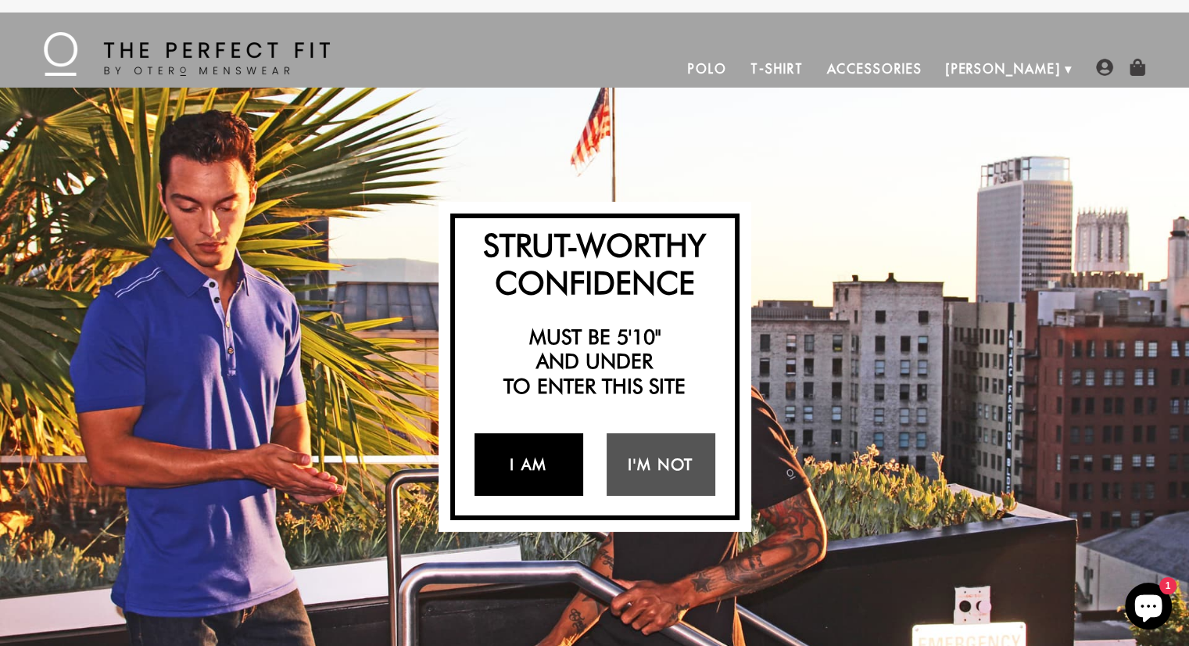
click at [535, 476] on link "I Am" at bounding box center [528, 464] width 109 height 63
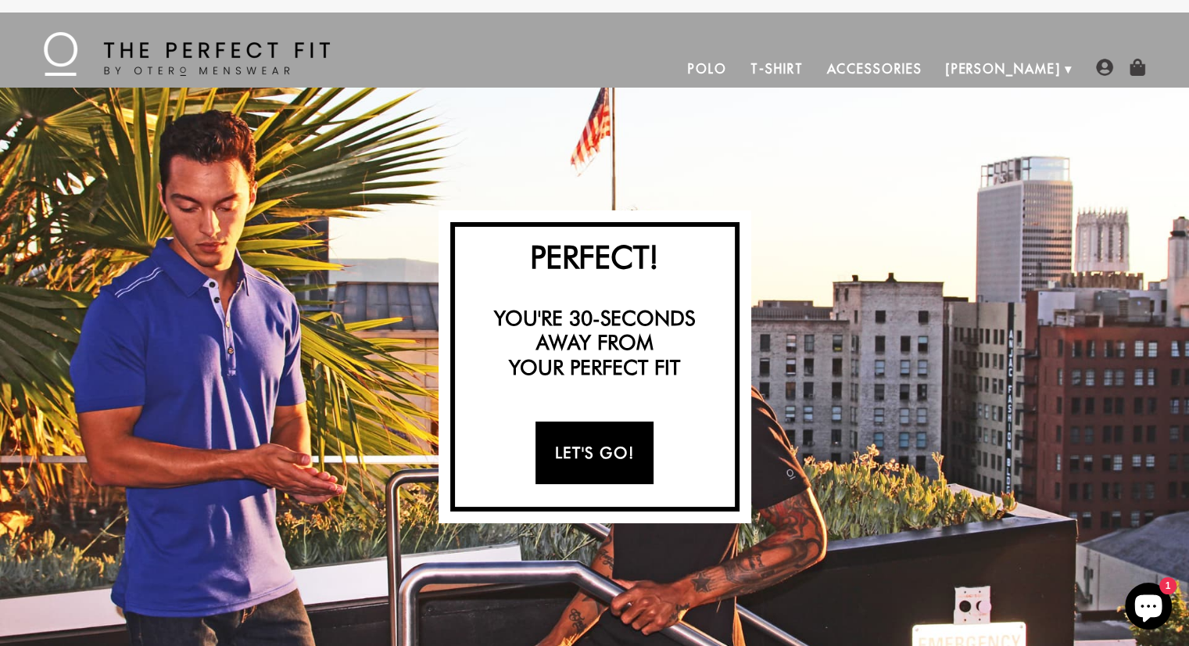
click at [610, 448] on link "Let's Go!" at bounding box center [594, 452] width 118 height 63
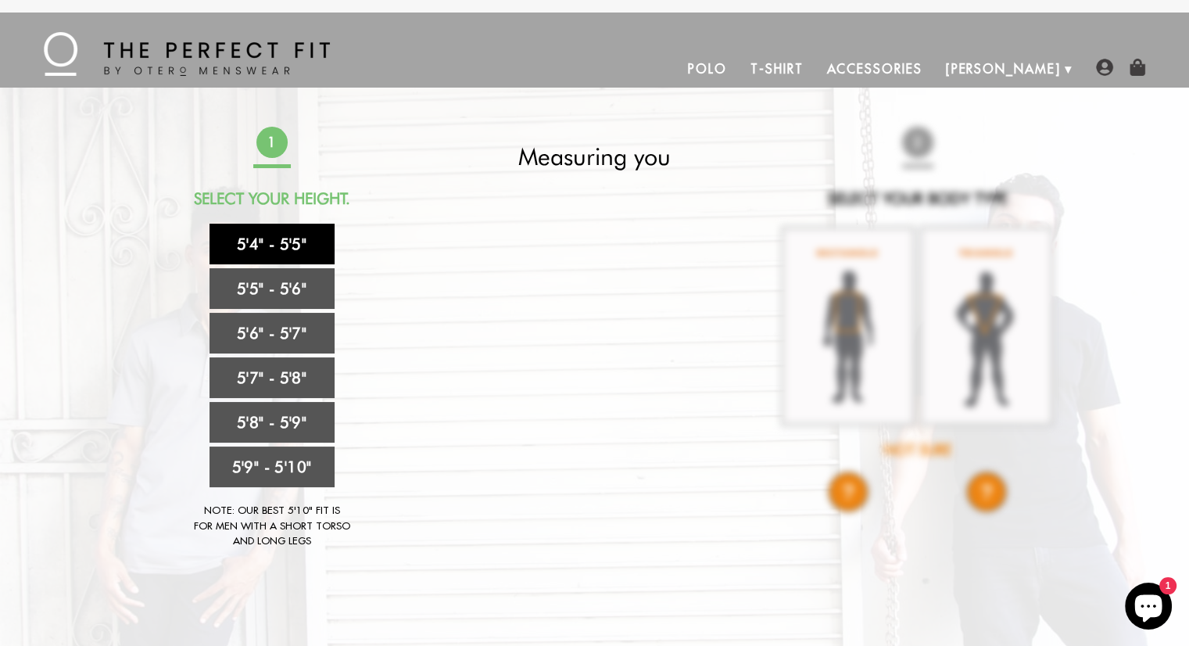
click at [275, 245] on link "5'4" - 5'5"" at bounding box center [271, 244] width 125 height 41
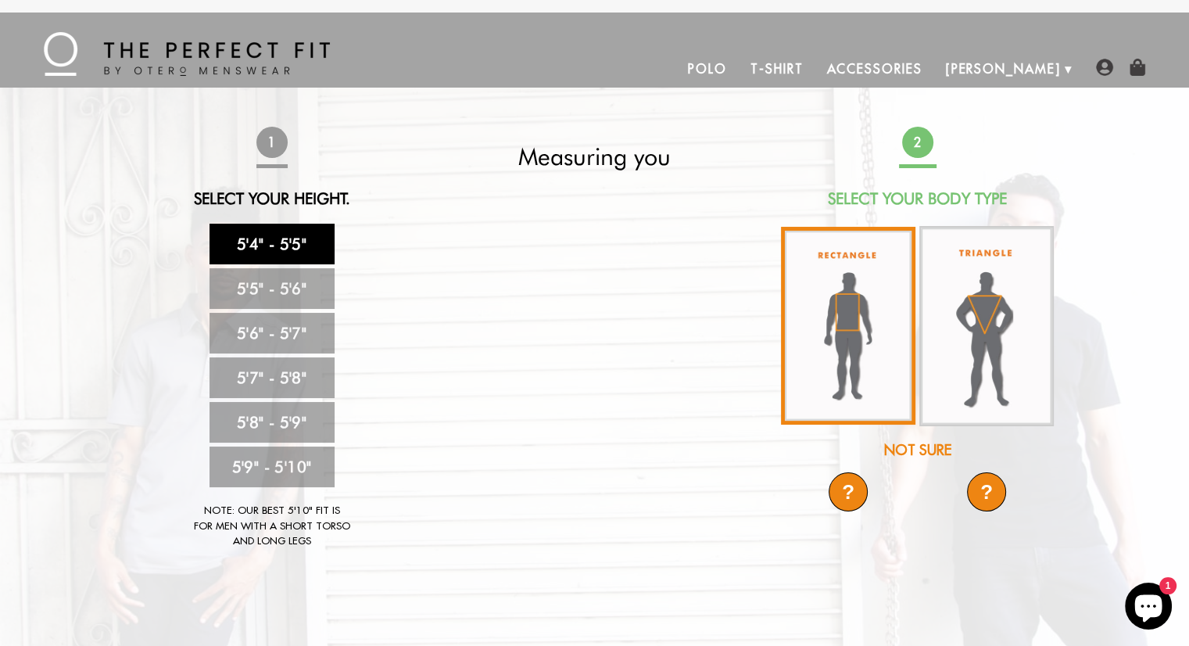
click at [841, 338] on img at bounding box center [848, 326] width 134 height 198
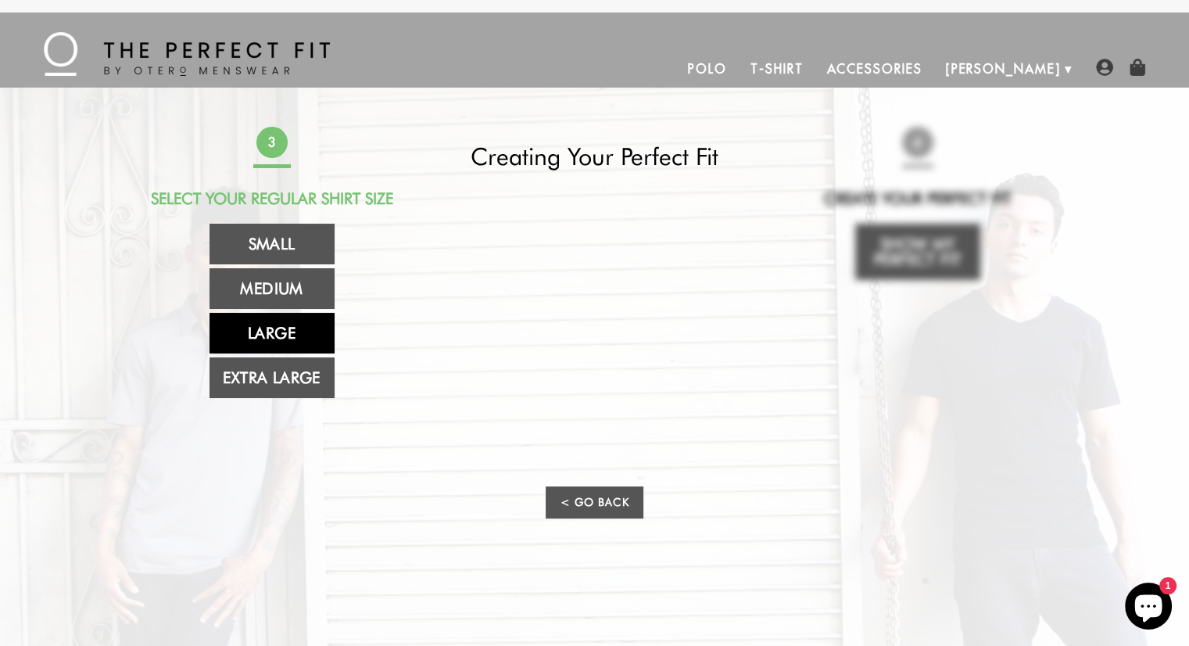
click at [284, 329] on link "Large" at bounding box center [271, 333] width 125 height 41
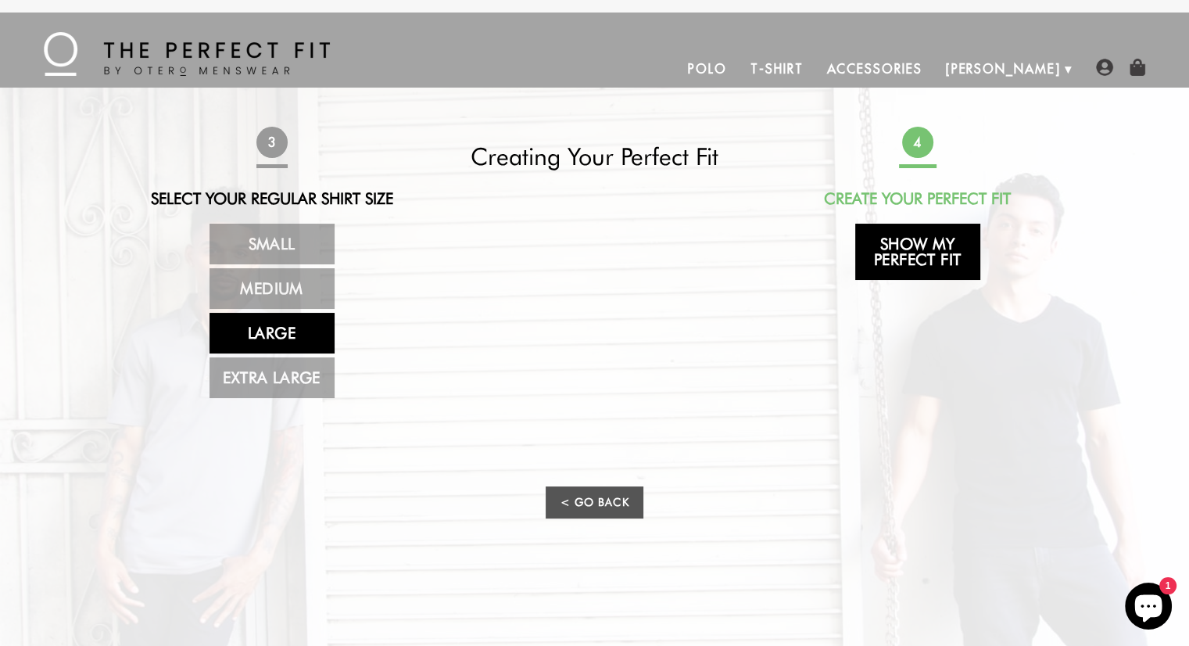
click at [932, 249] on link "Show My Perfect Fit" at bounding box center [917, 252] width 125 height 56
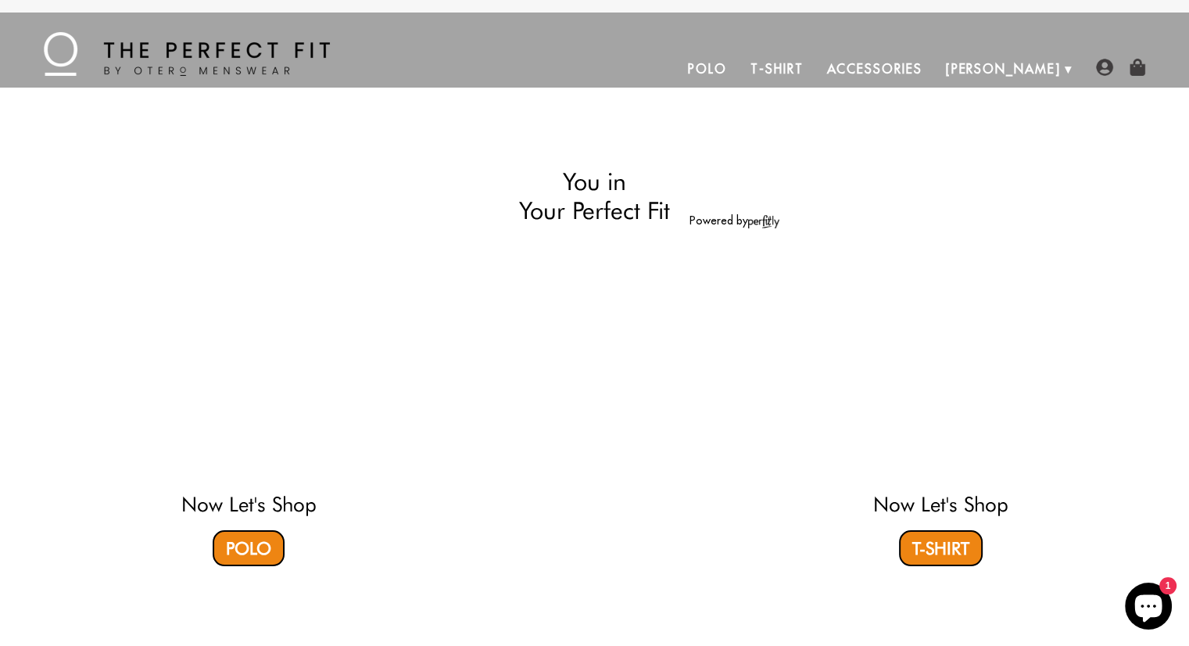
select select "L"
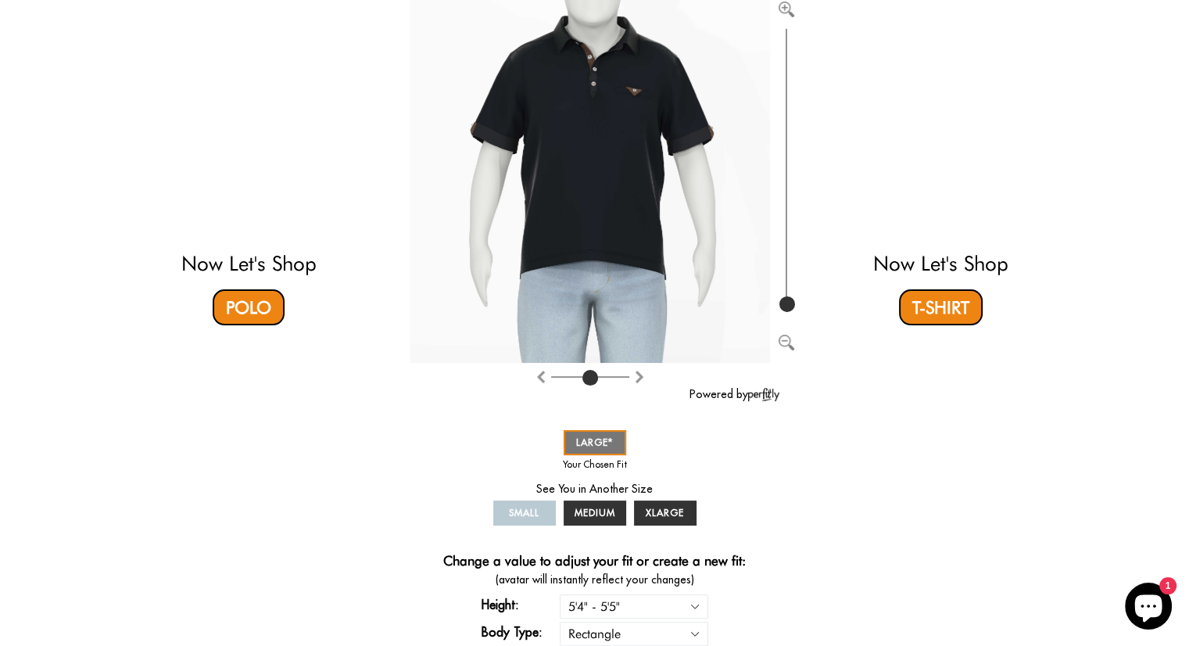
scroll to position [234, 0]
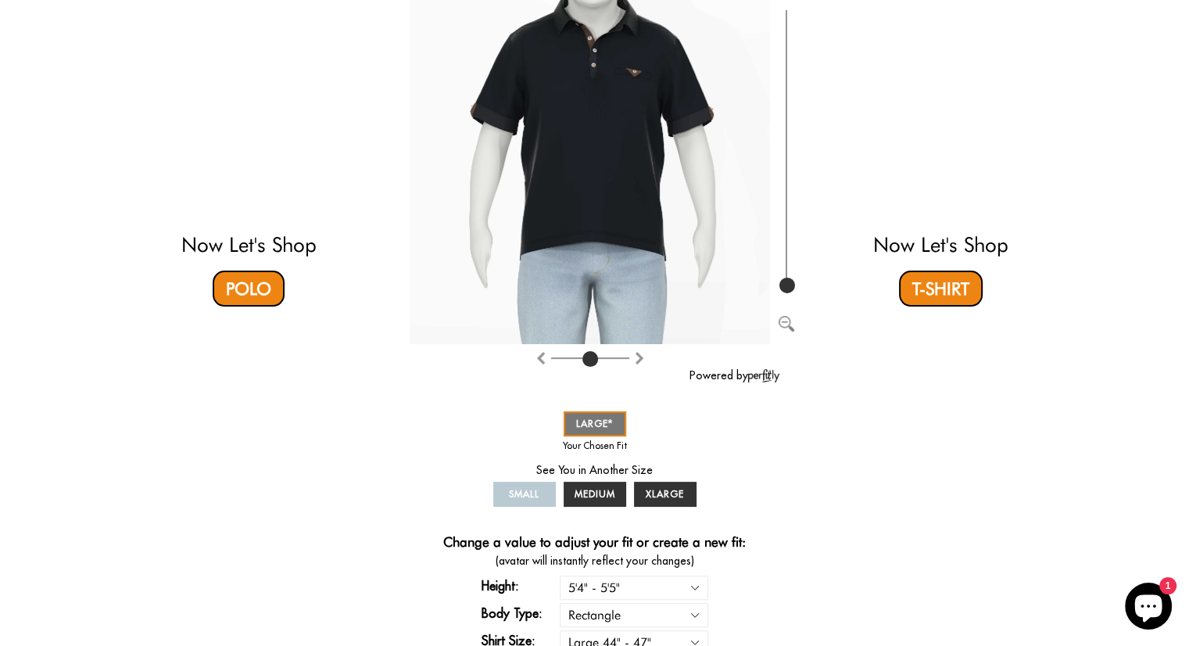
click at [250, 151] on video at bounding box center [249, 102] width 466 height 233
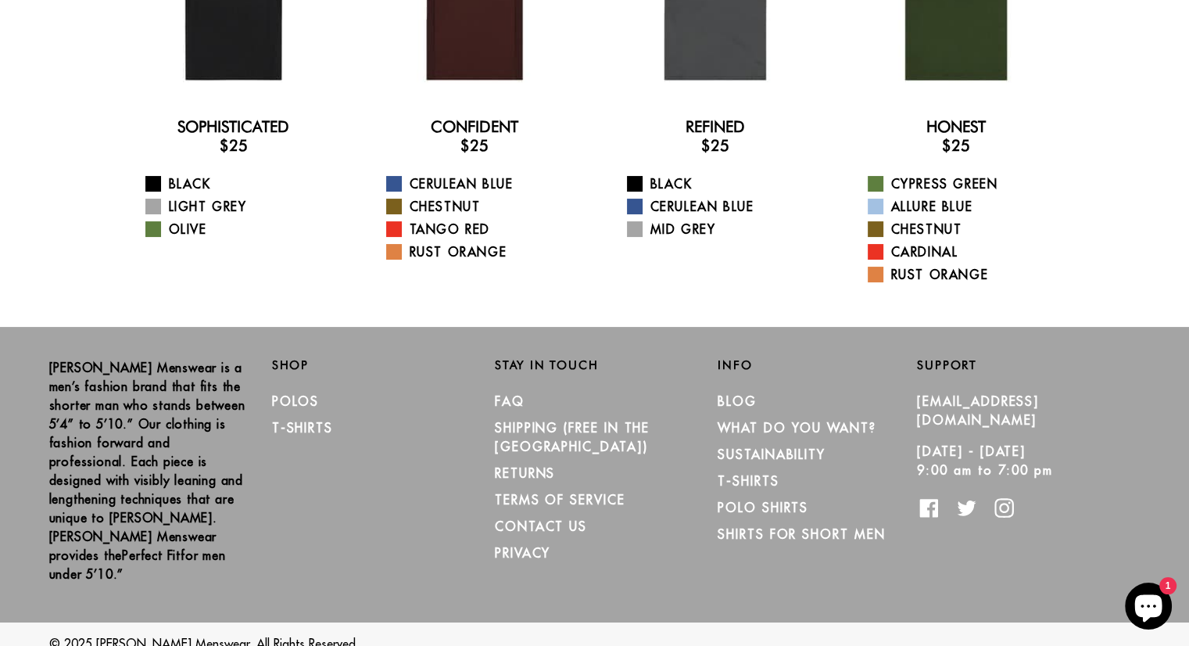
scroll to position [10, 0]
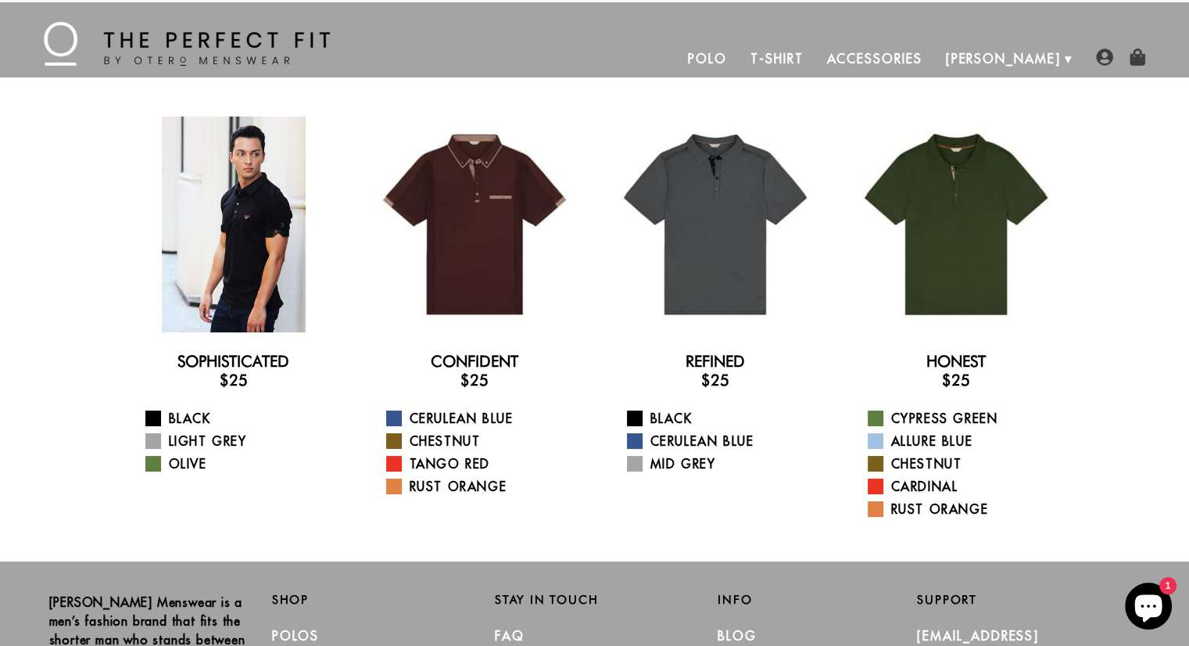
click at [230, 213] on div at bounding box center [234, 224] width 216 height 216
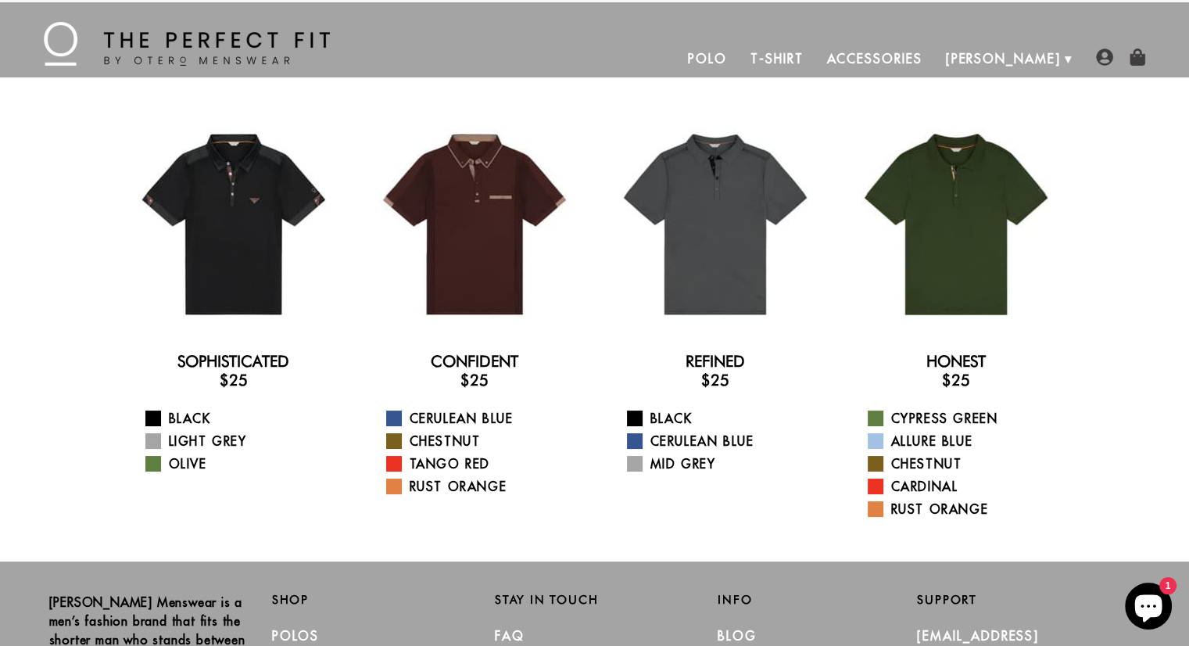
scroll to position [0, 0]
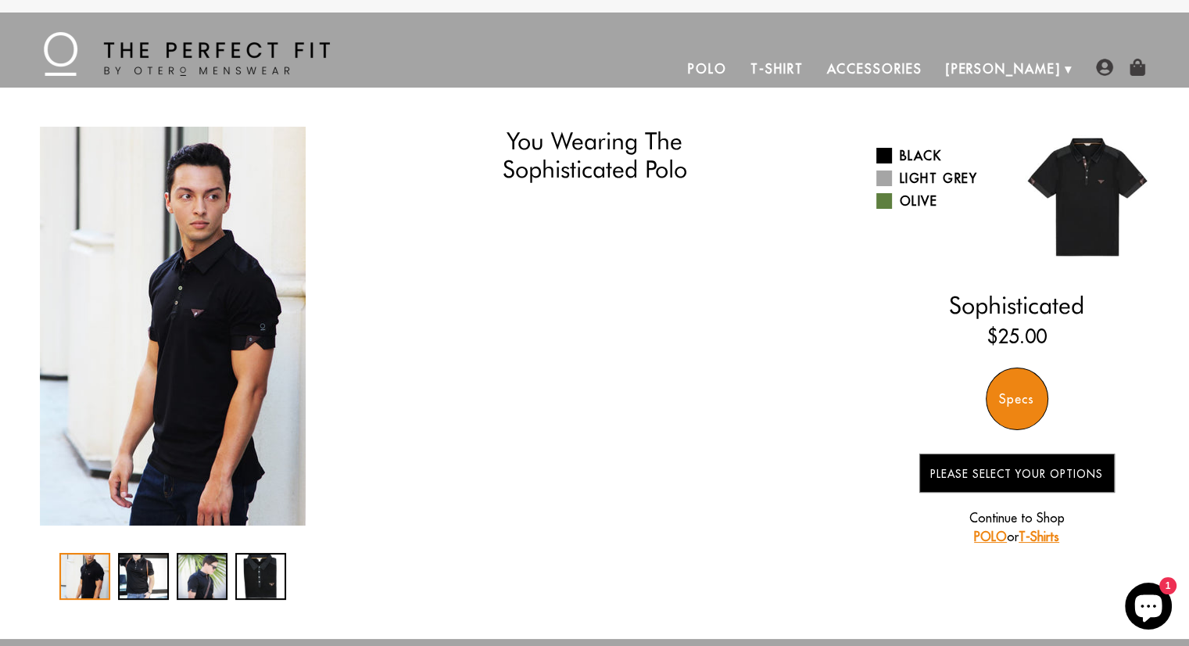
select select "L"
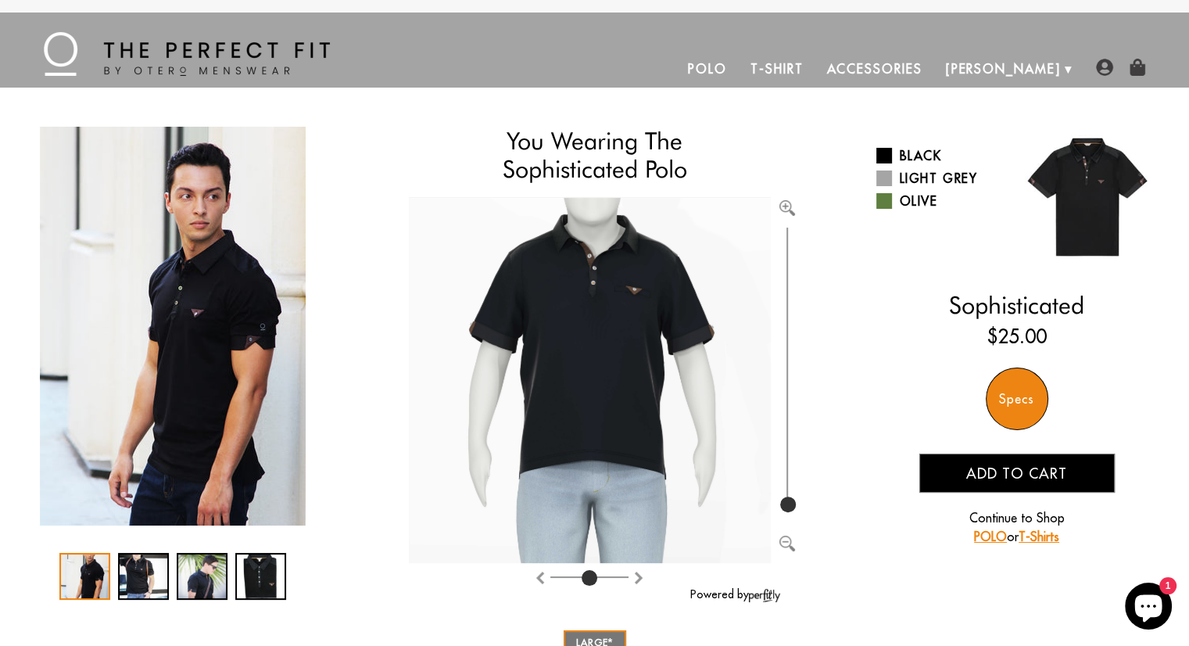
click at [181, 318] on img "1 / 4" at bounding box center [173, 326] width 266 height 399
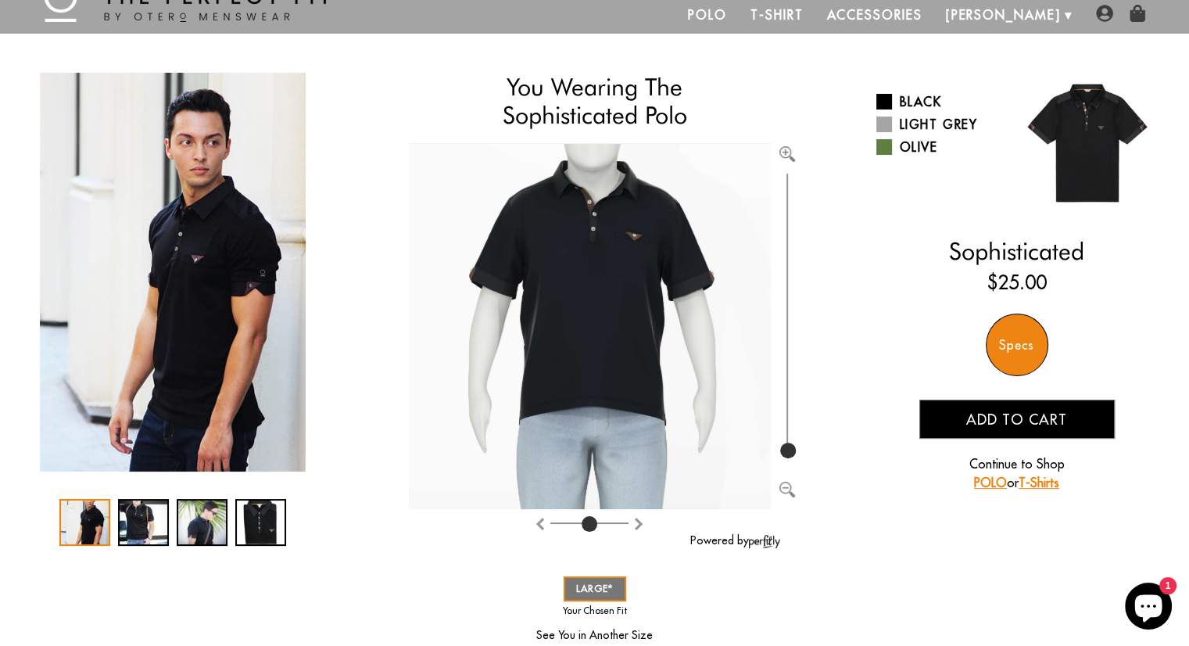
scroll to position [78, 0]
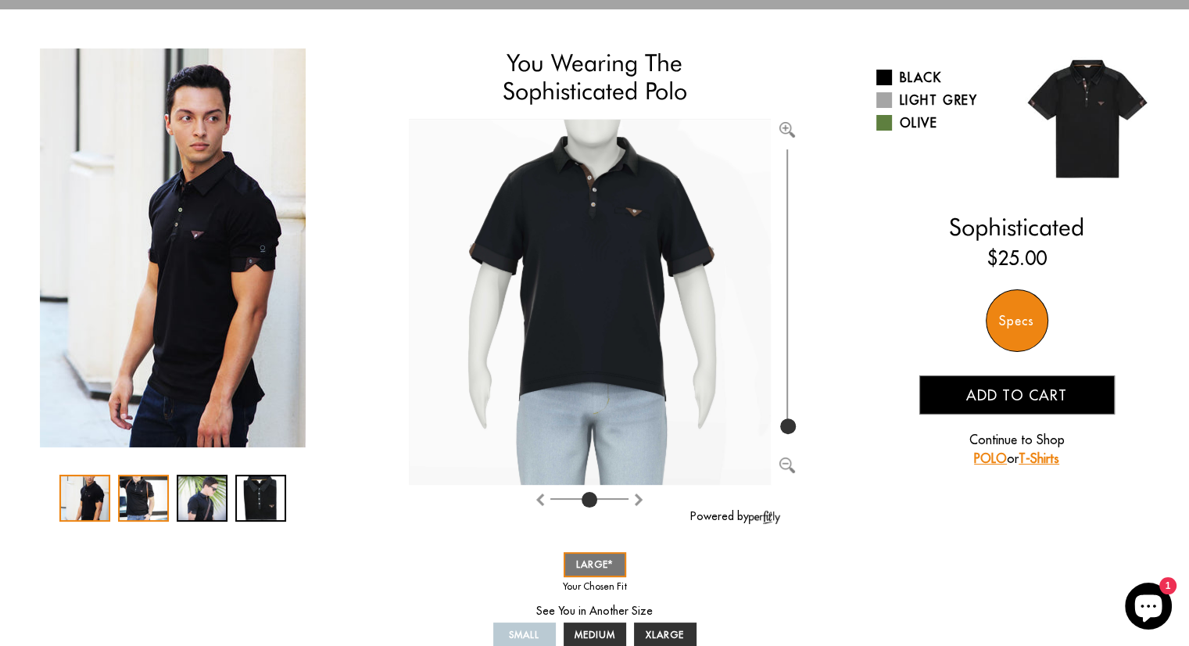
click at [155, 500] on div "2 / 4" at bounding box center [143, 497] width 51 height 47
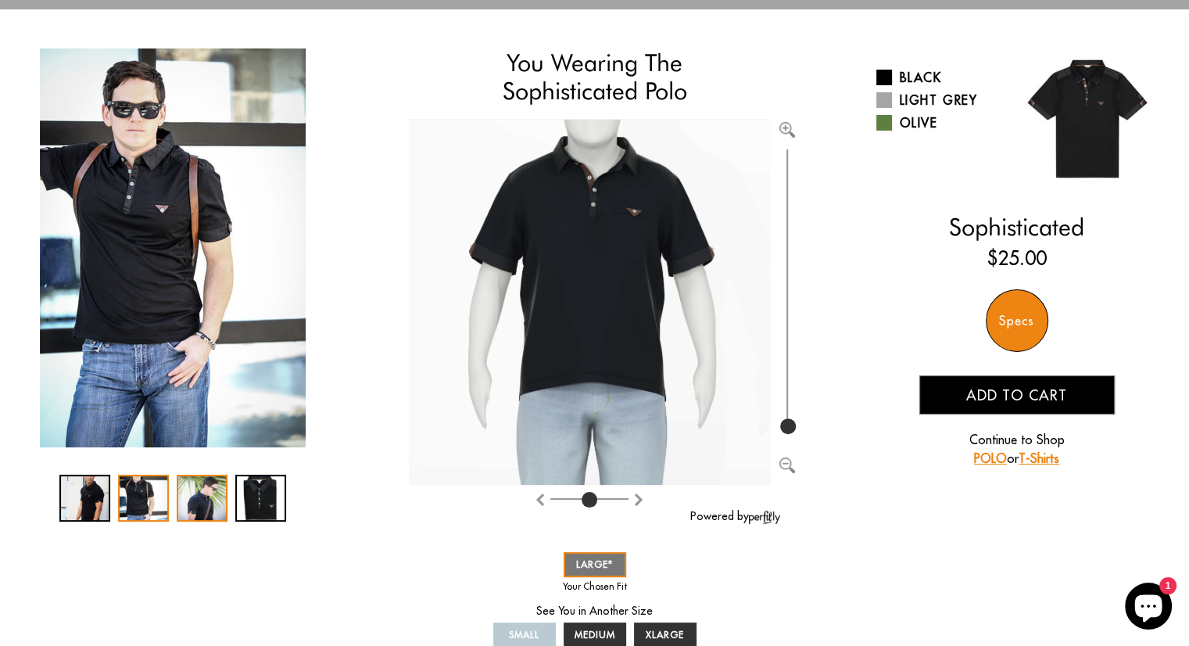
click at [198, 498] on div "3 / 4" at bounding box center [202, 497] width 51 height 47
